Goal: Check status

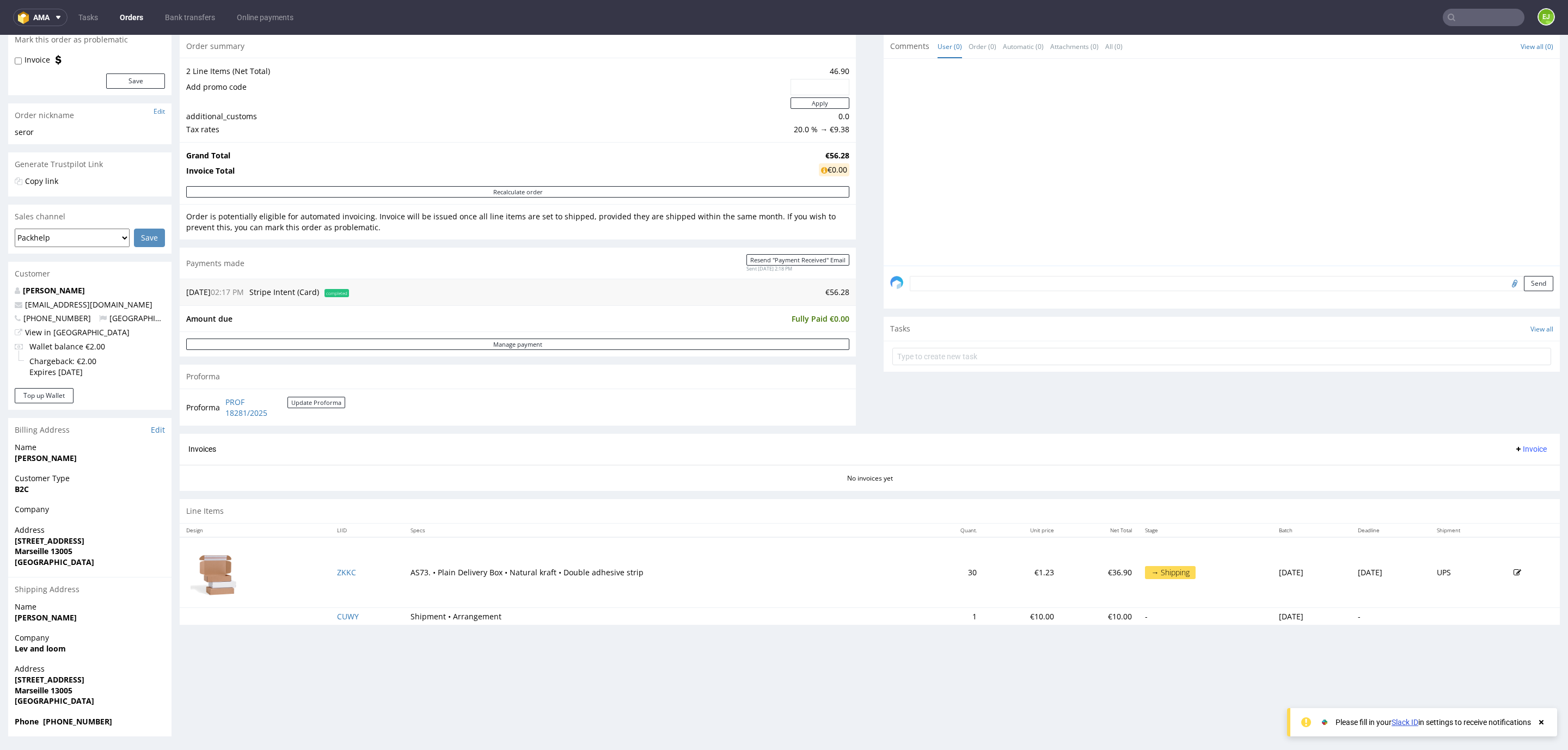
scroll to position [3, 0]
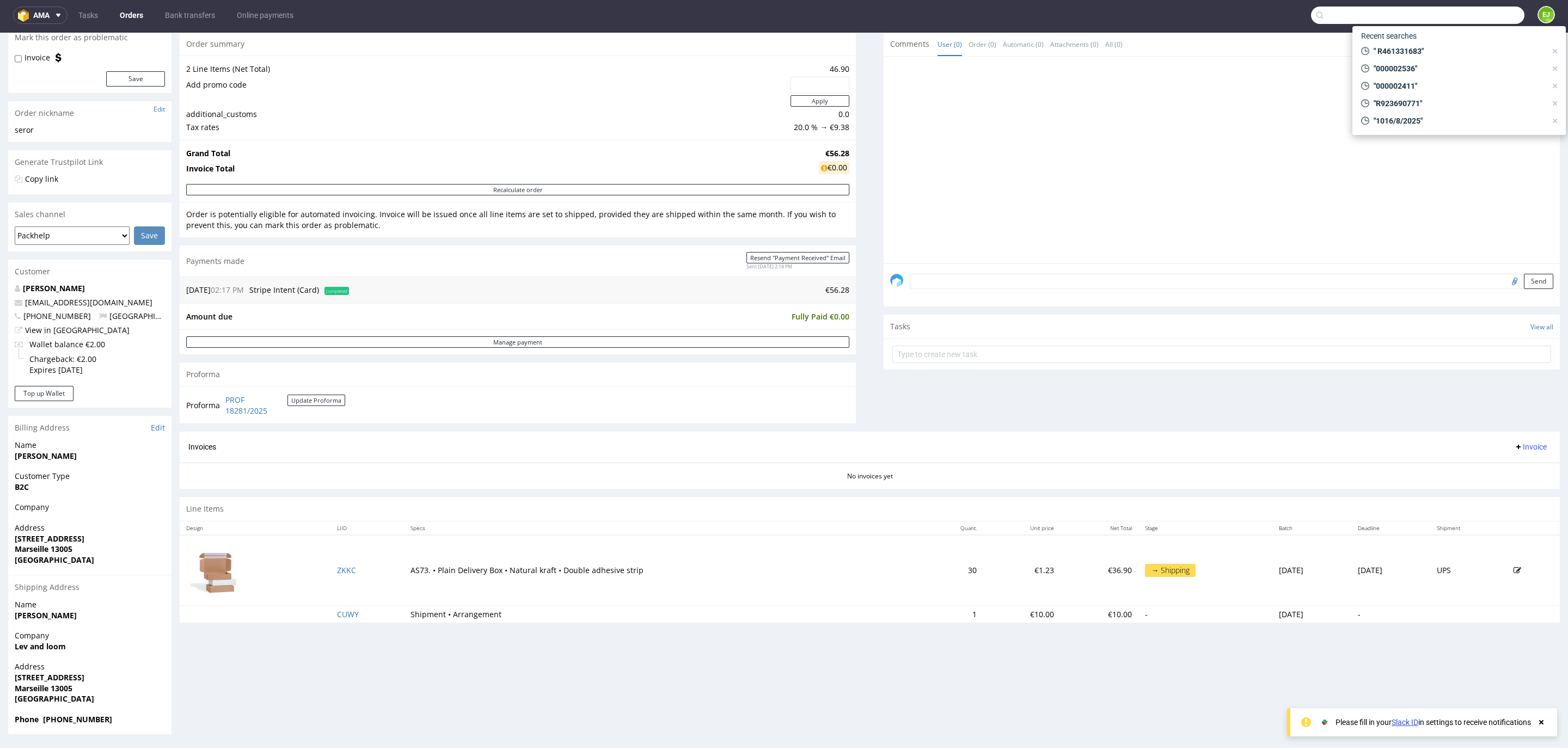
click at [1450, 21] on input "text" at bounding box center [1417, 15] width 213 height 17
type input "R190326407"
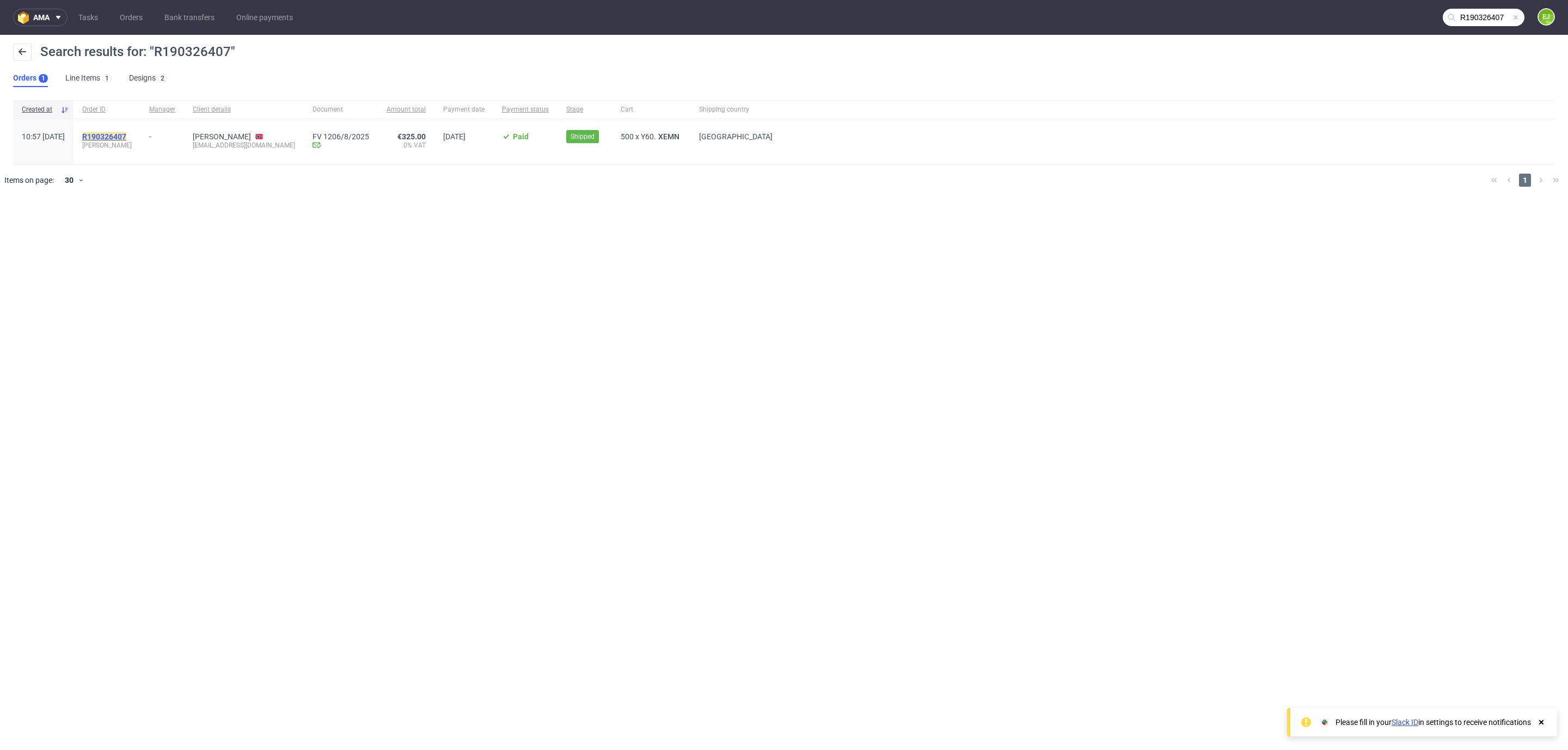
click at [126, 135] on mark "R190326407" at bounding box center [104, 136] width 44 height 9
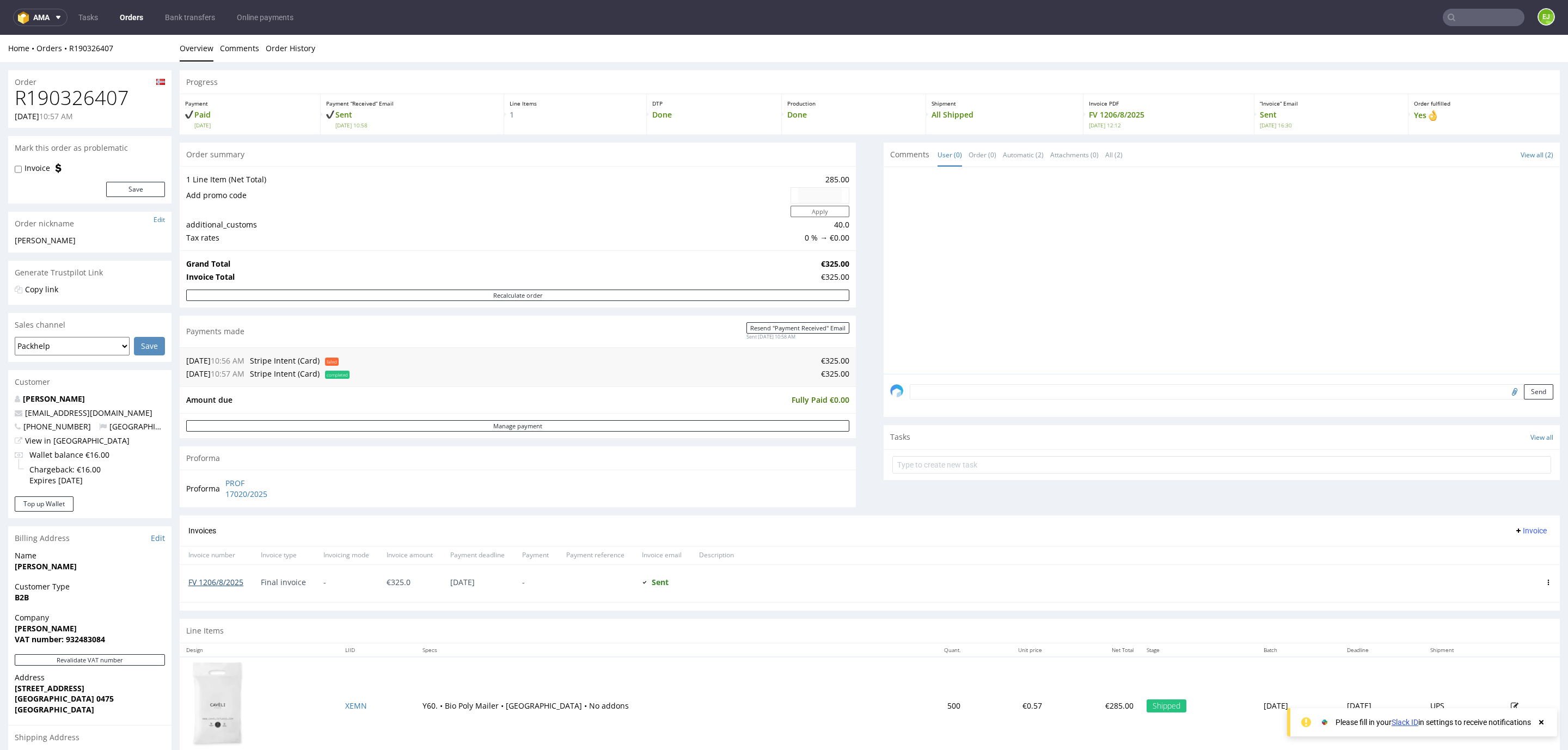
click at [235, 582] on link "FV 1206/8/2025" at bounding box center [216, 582] width 55 height 10
